Goal: Task Accomplishment & Management: Complete application form

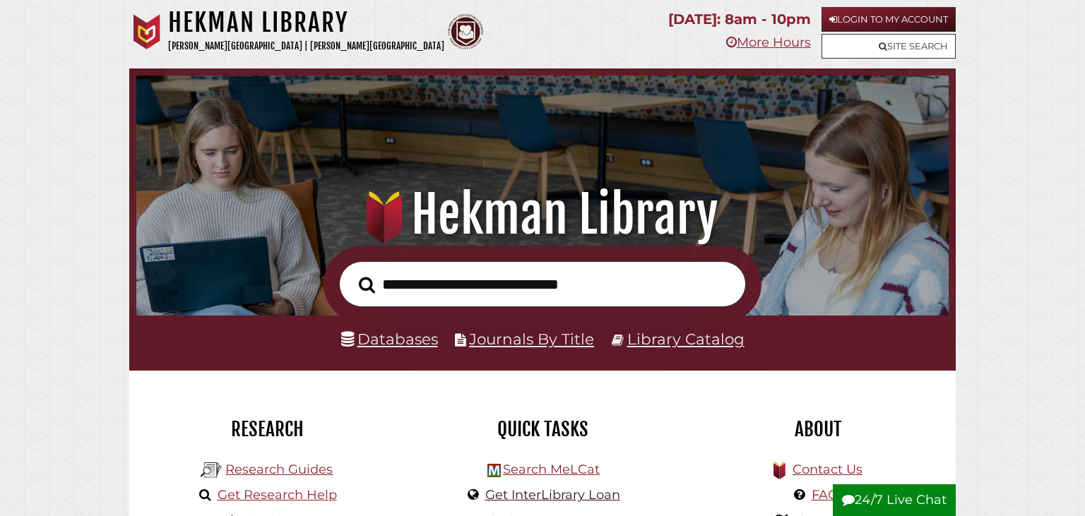
scroll to position [268, 805]
click at [869, 16] on link "Login to My Account" at bounding box center [888, 19] width 134 height 25
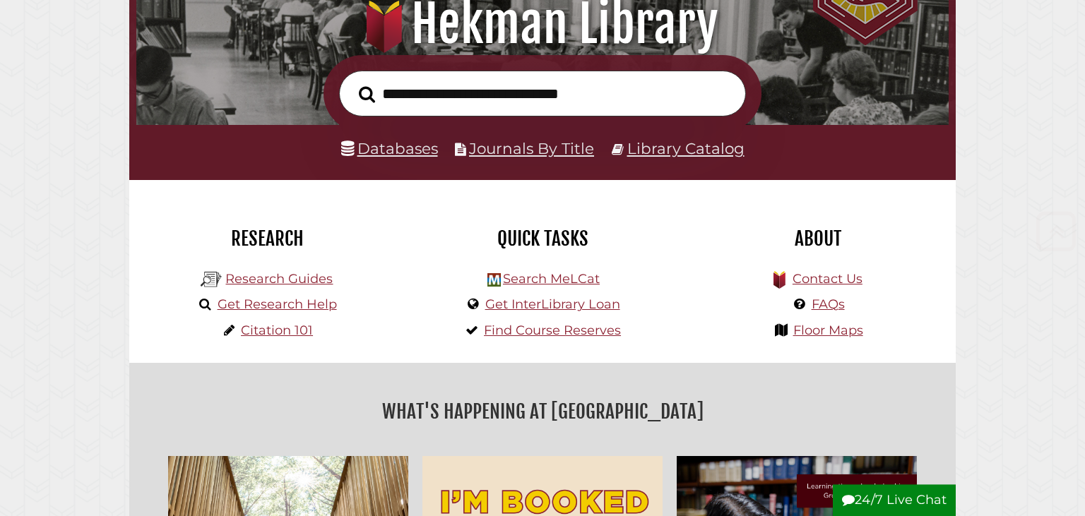
scroll to position [198, 0]
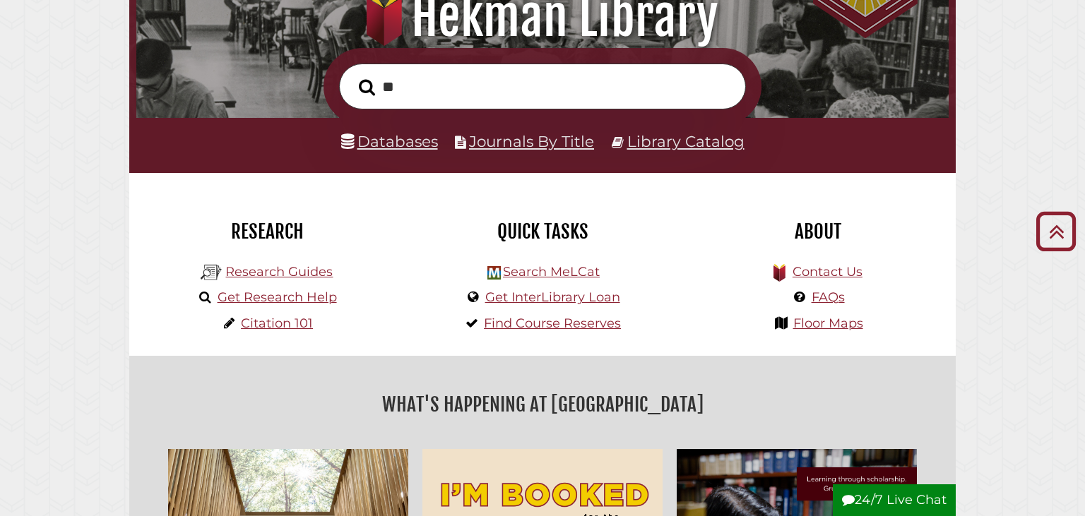
type input "**"
click at [425, 346] on div "Quick Tasks Search MeLCat Get InterLibrary Loan Find Course Reserves" at bounding box center [542, 280] width 254 height 151
click at [544, 297] on link "Get InterLibrary Loan" at bounding box center [552, 298] width 135 height 16
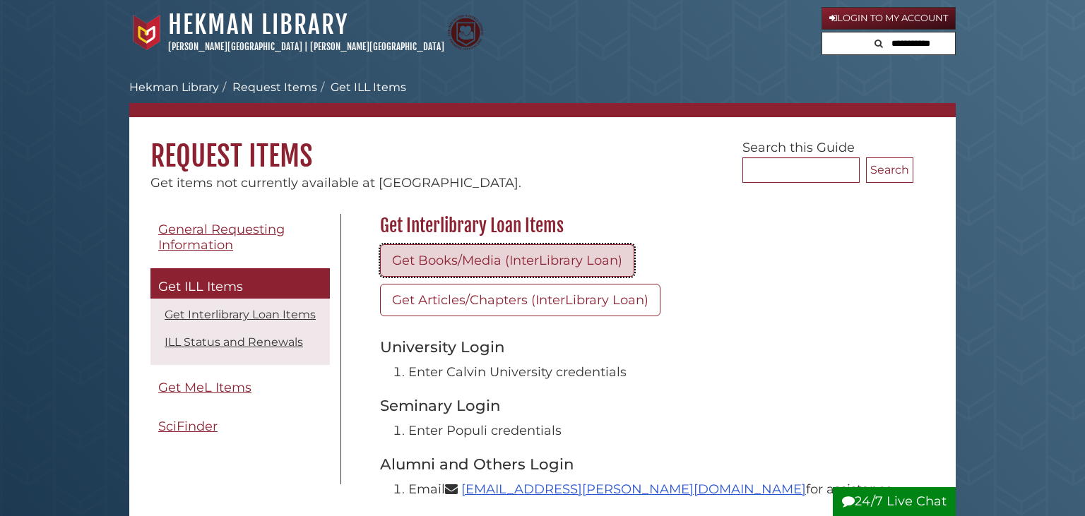
click at [422, 254] on link "Get Books/Media (InterLibrary Loan)" at bounding box center [507, 260] width 254 height 32
